Goal: Browse casually: Explore the website without a specific task or goal

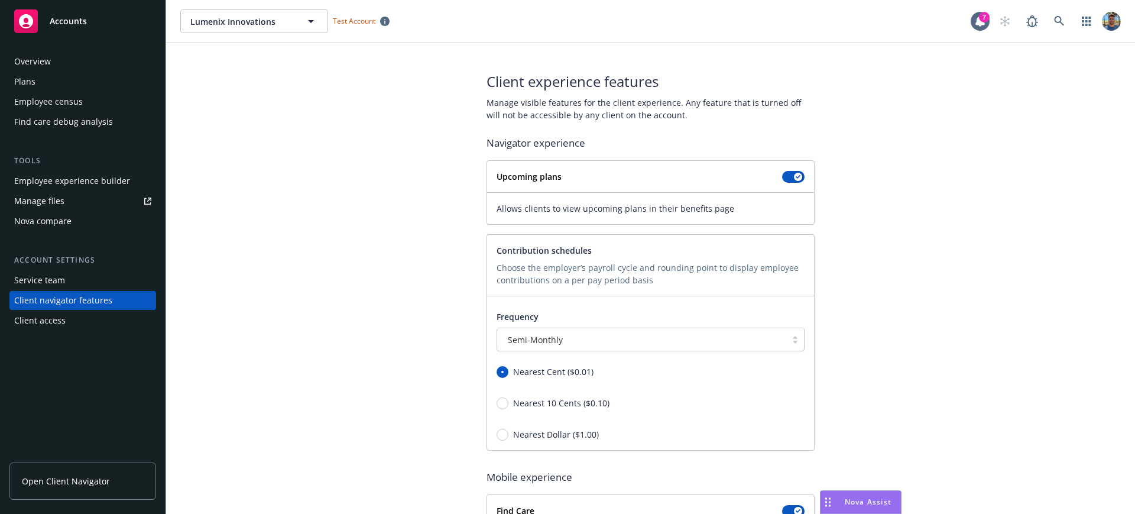
scroll to position [70, 0]
